Goal: Information Seeking & Learning: Check status

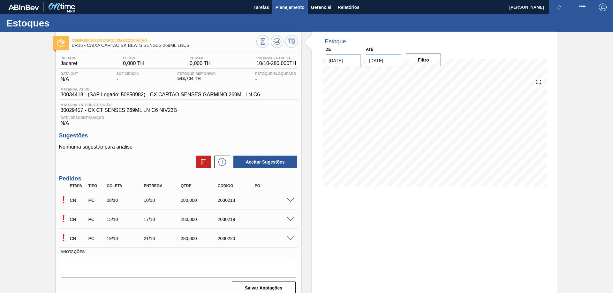
click at [298, 6] on span "Planejamento" at bounding box center [289, 8] width 29 height 8
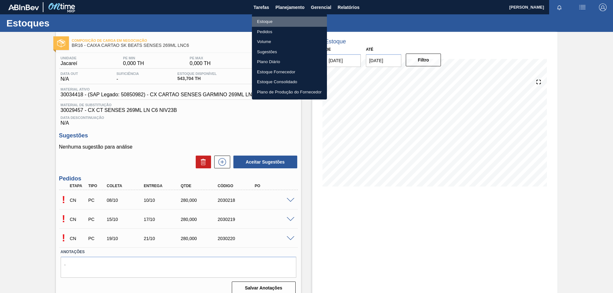
click at [272, 21] on li "Estoque" at bounding box center [289, 22] width 75 height 10
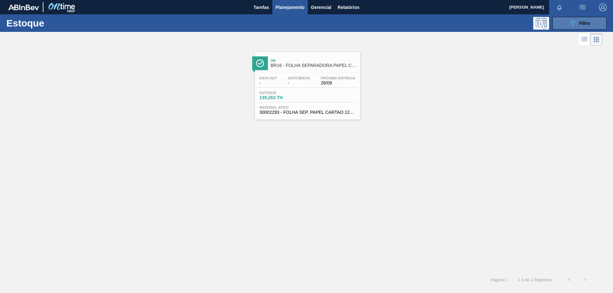
click at [578, 26] on div "089F7B8B-B2A5-4AFE-B5C0-19BA573D28AC Filtro" at bounding box center [579, 23] width 21 height 8
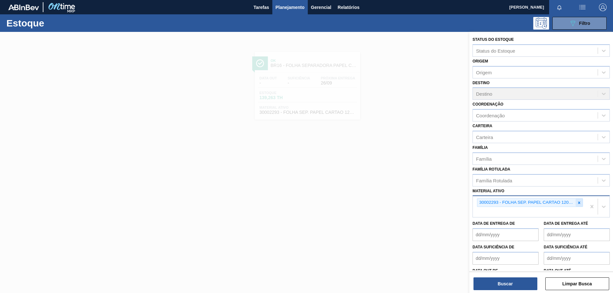
click at [578, 203] on icon at bounding box center [579, 203] width 2 height 2
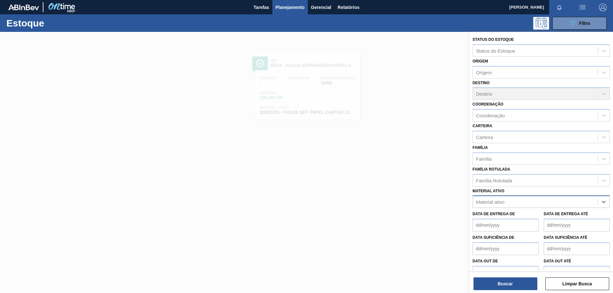
paste ativo "30003188"
type ativo "30003188"
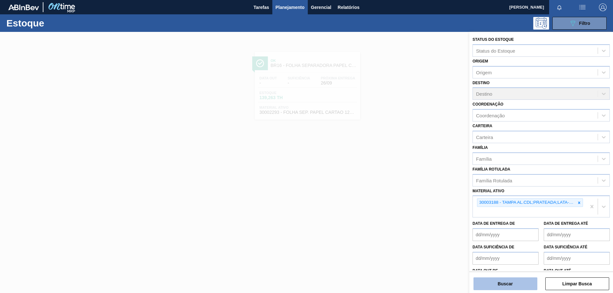
click at [494, 280] on button "Buscar" at bounding box center [505, 284] width 64 height 13
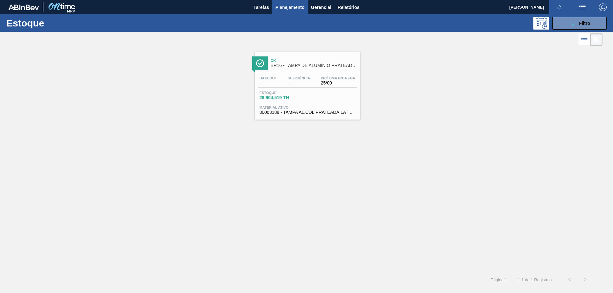
click at [325, 90] on div "Data out - Suficiência - Próxima Entrega 25/09 Estoque 26.904,519 TH Material a…" at bounding box center [307, 94] width 105 height 43
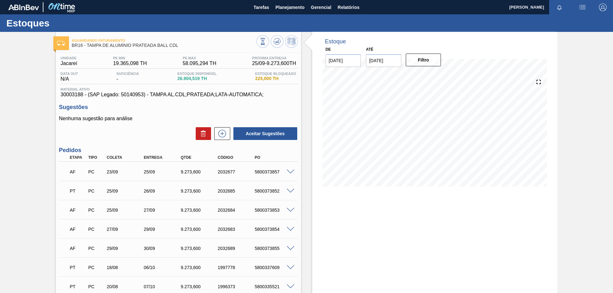
click at [170, 194] on div "PT PC 25/09 26/09 9.273,[PHONE_NUMBER] 5800373852" at bounding box center [177, 190] width 222 height 13
click at [285, 9] on span "Planejamento" at bounding box center [289, 8] width 29 height 8
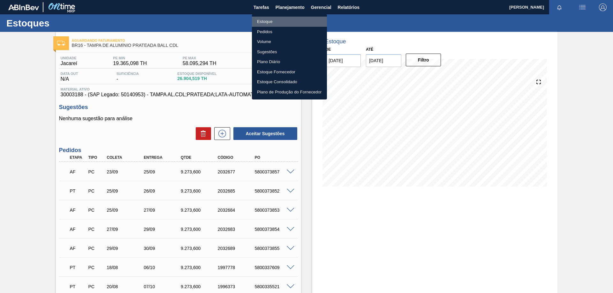
click at [265, 21] on li "Estoque" at bounding box center [289, 22] width 75 height 10
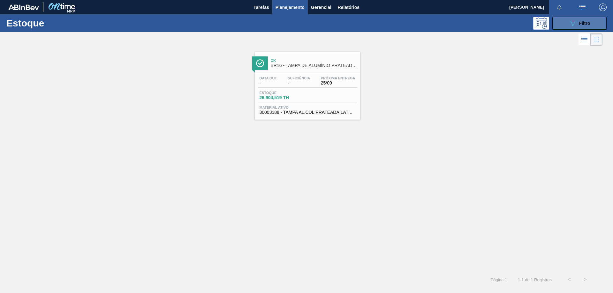
click at [567, 26] on button "089F7B8B-B2A5-4AFE-B5C0-19BA573D28AC Filtro" at bounding box center [579, 23] width 54 height 13
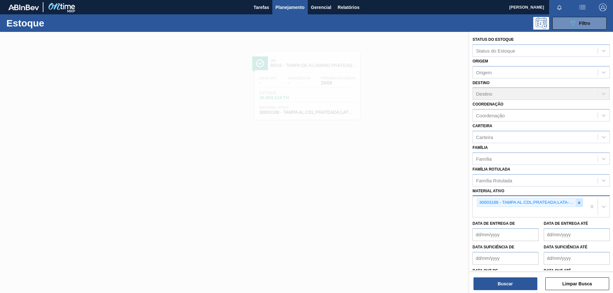
click at [577, 203] on icon at bounding box center [579, 203] width 4 height 4
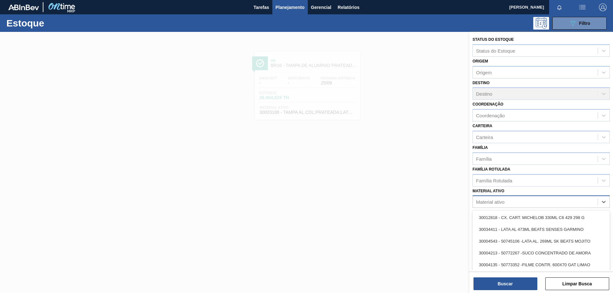
click at [512, 201] on div "Material ativo" at bounding box center [535, 202] width 125 height 9
paste ativo "30017830"
type ativo "30017830"
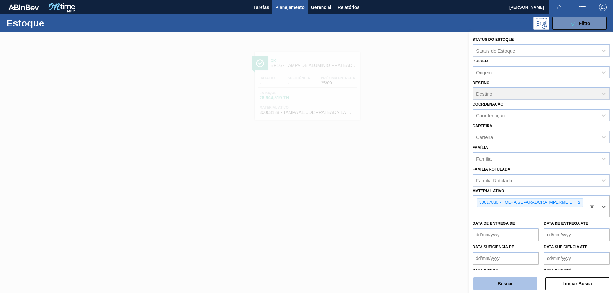
click at [503, 286] on button "Buscar" at bounding box center [505, 284] width 64 height 13
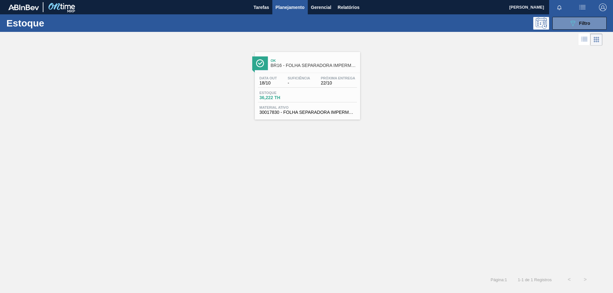
click at [322, 107] on span "Material ativo" at bounding box center [307, 108] width 96 height 4
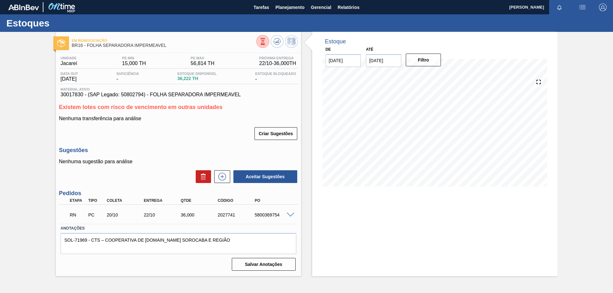
click at [294, 214] on span at bounding box center [291, 215] width 8 height 5
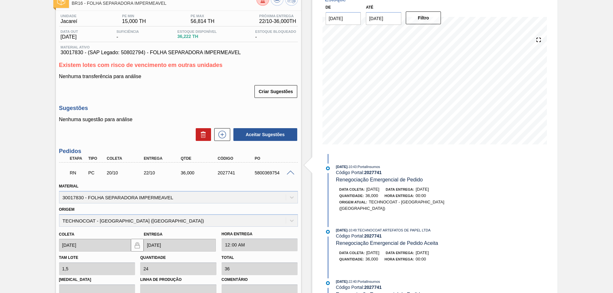
scroll to position [106, 0]
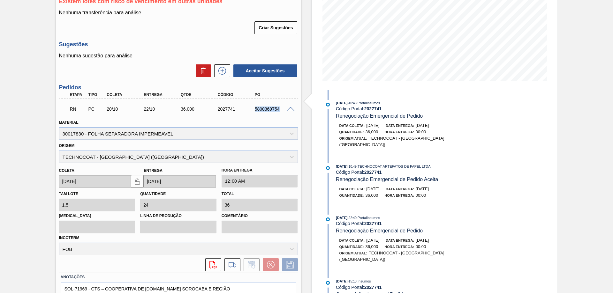
drag, startPoint x: 254, startPoint y: 110, endPoint x: 283, endPoint y: 104, distance: 29.9
click at [283, 104] on div "RN PC 20/10 22/10 36,000 2027741 5800369754" at bounding box center [177, 108] width 222 height 13
copy div "5800369754"
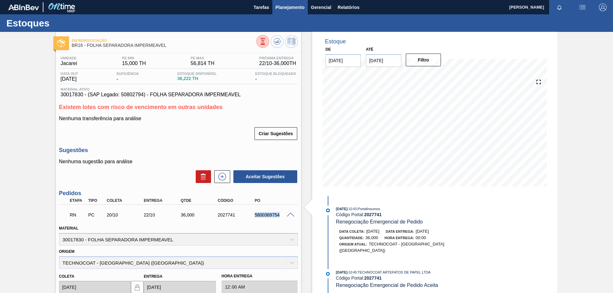
click at [278, 7] on span "Planejamento" at bounding box center [289, 8] width 29 height 8
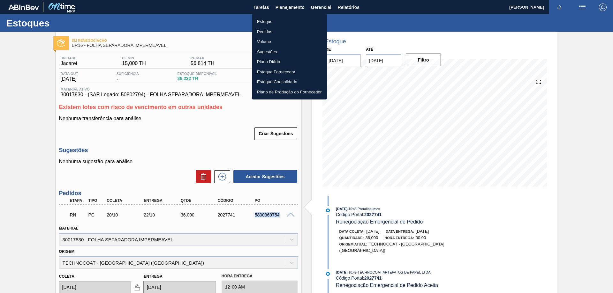
click at [271, 26] on li "Estoque" at bounding box center [289, 22] width 75 height 10
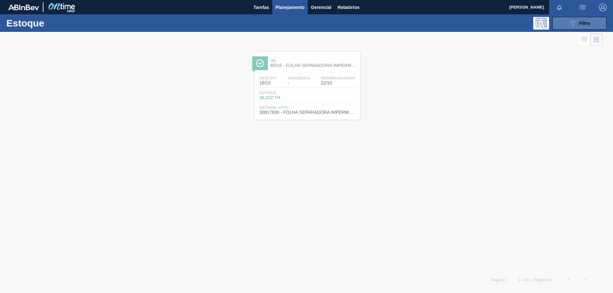
click at [589, 25] on span "Filtro" at bounding box center [584, 23] width 11 height 5
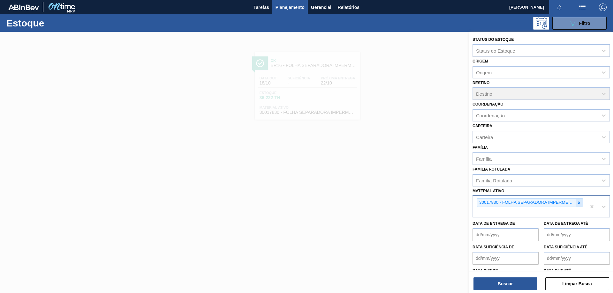
click at [580, 201] on icon at bounding box center [579, 203] width 4 height 4
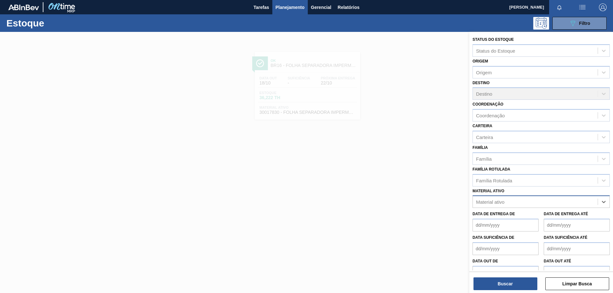
paste ativo "30002293"
type ativo "30002293"
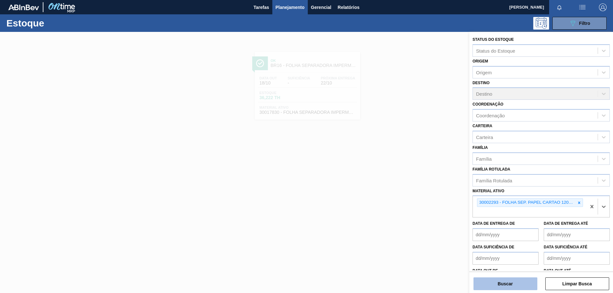
click at [517, 287] on button "Buscar" at bounding box center [505, 284] width 64 height 13
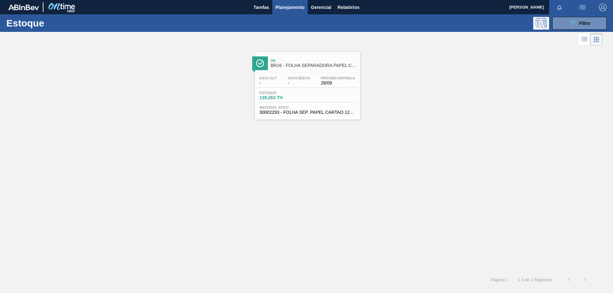
click at [346, 95] on div "Estoque 139,263 TH" at bounding box center [307, 96] width 99 height 11
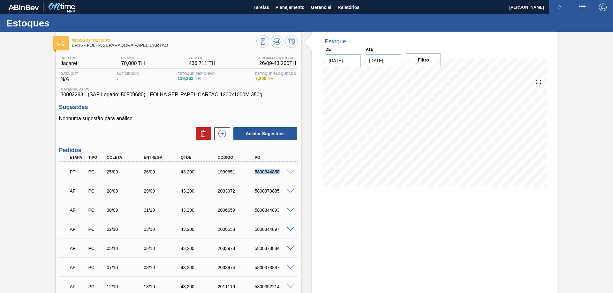
drag, startPoint x: 254, startPoint y: 174, endPoint x: 279, endPoint y: 172, distance: 24.7
click at [279, 172] on div "5800344858" at bounding box center [273, 171] width 41 height 5
copy div "5800344858"
